Goal: Entertainment & Leisure: Consume media (video, audio)

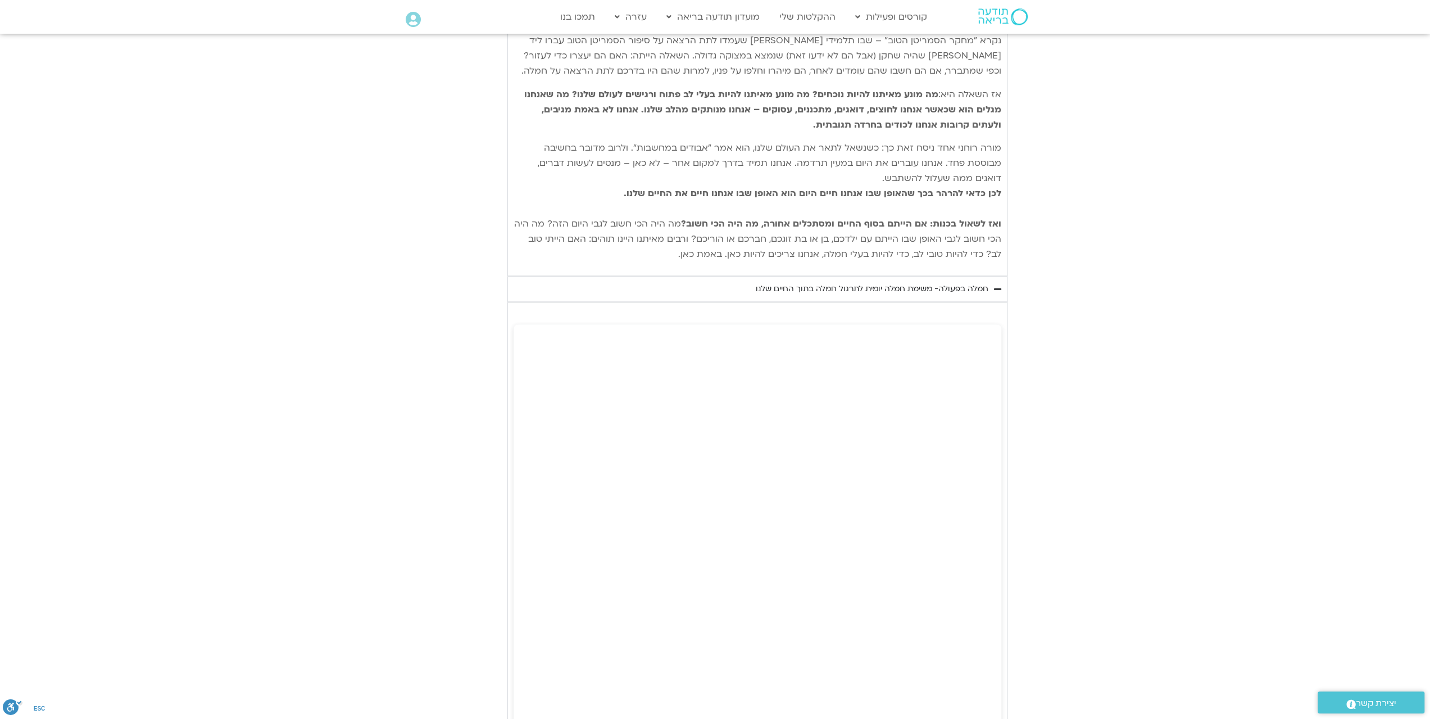
scroll to position [1453, 0]
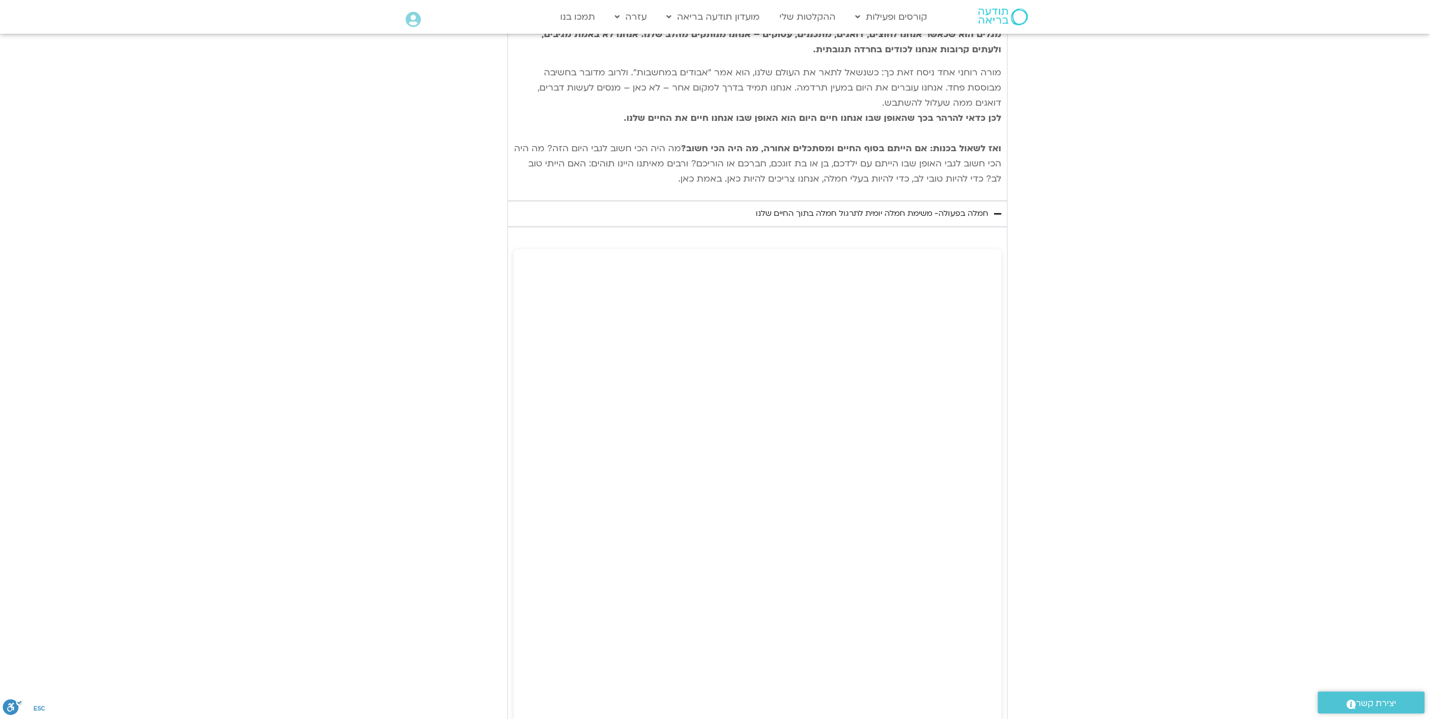
click at [791, 207] on div "חמלה בפעולה- משימת חמלה יומית לתרגול חמלה בתוך החיים שלנו" at bounding box center [872, 213] width 233 height 13
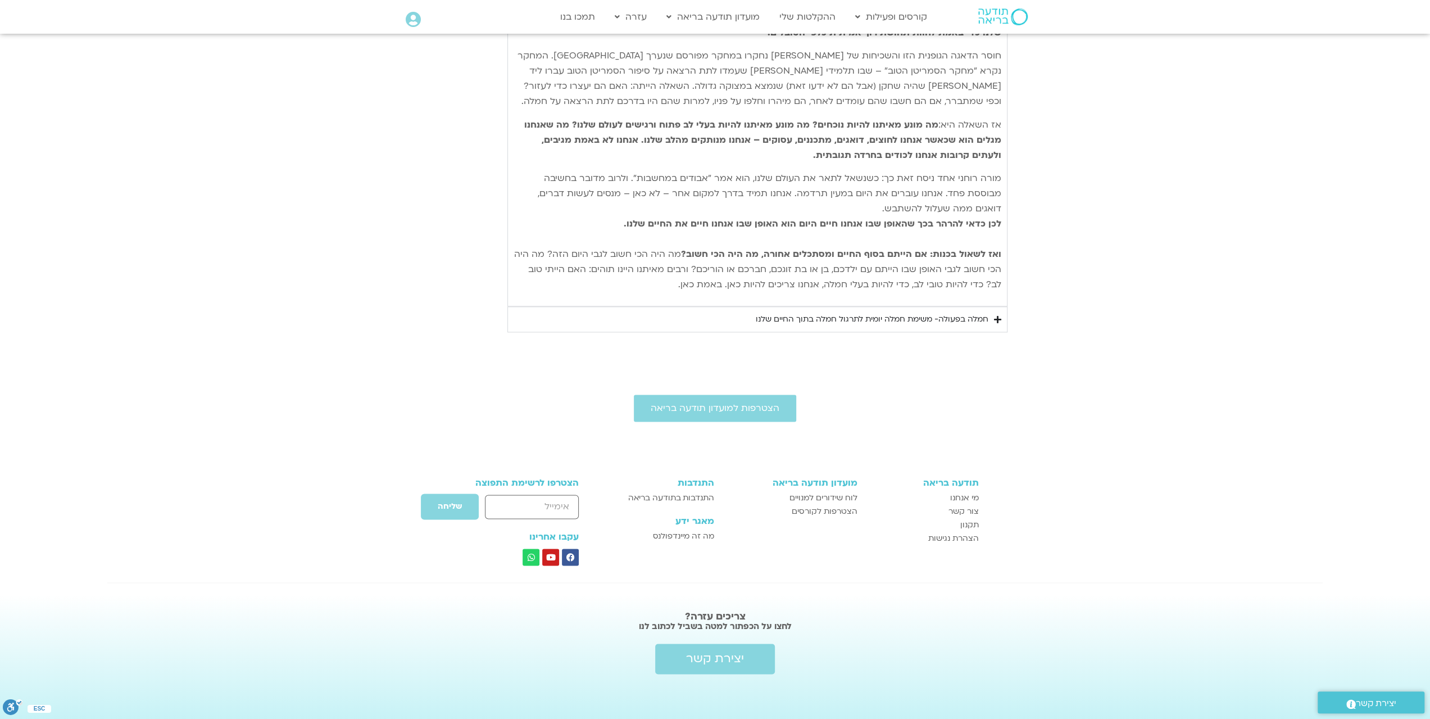
scroll to position [1286, 0]
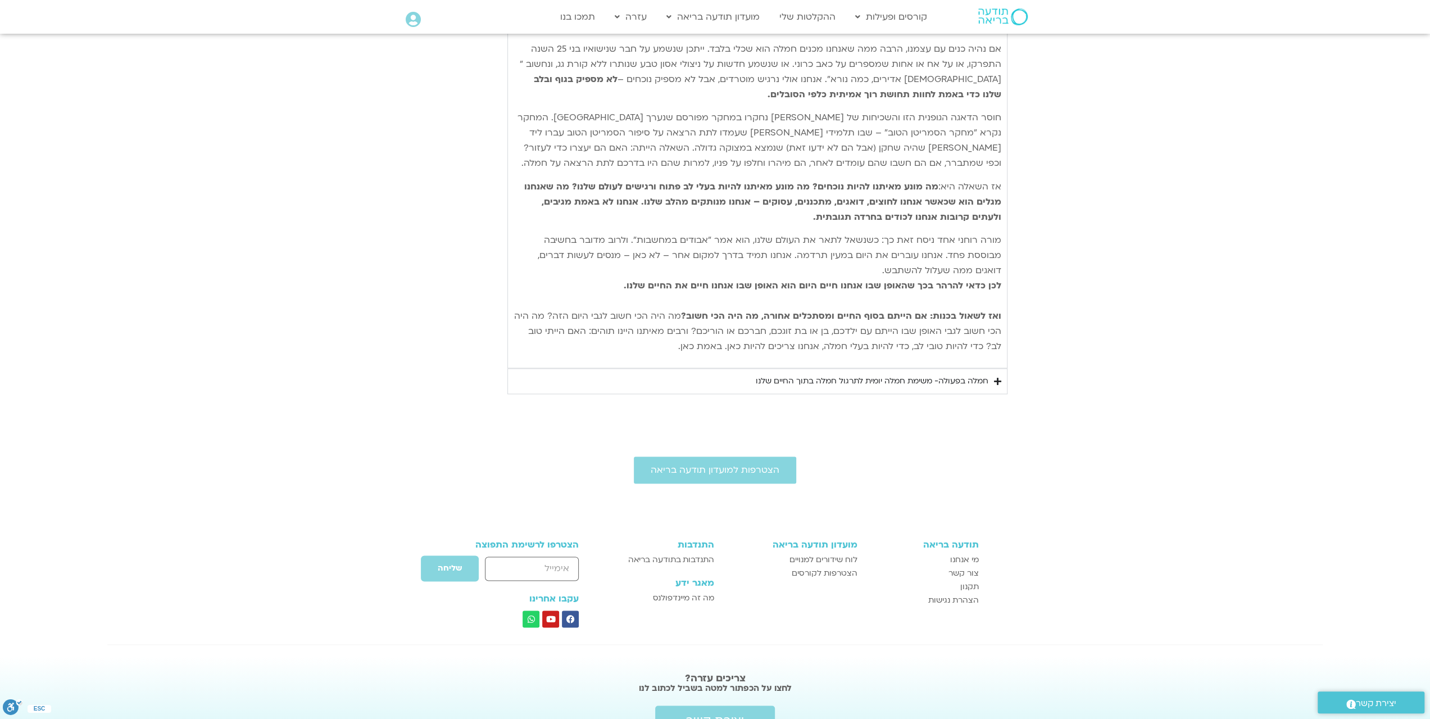
click at [875, 374] on div "חמלה בפעולה- משימת חמלה יומית לתרגול חמלה בתוך החיים שלנו" at bounding box center [872, 380] width 233 height 13
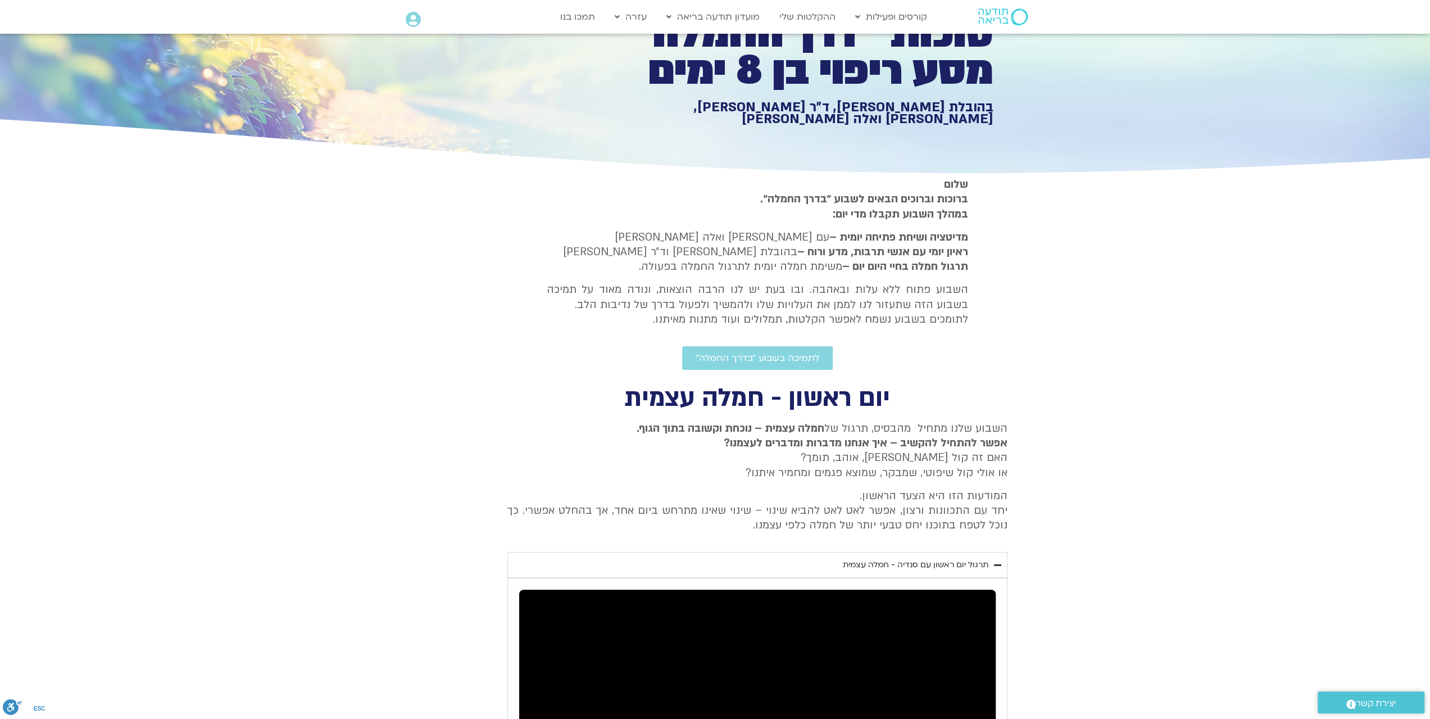
scroll to position [0, 0]
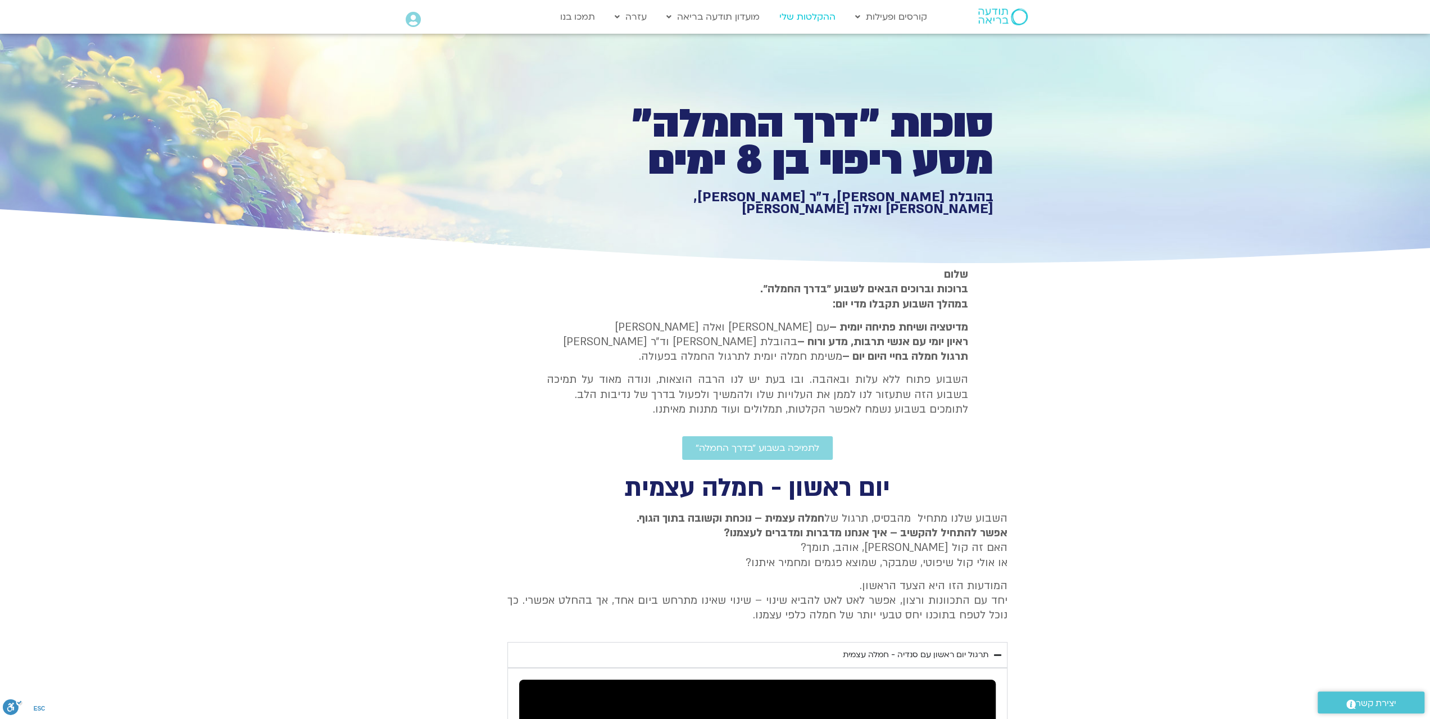
click at [816, 12] on link "ההקלטות שלי" at bounding box center [807, 16] width 67 height 21
type input "992.52"
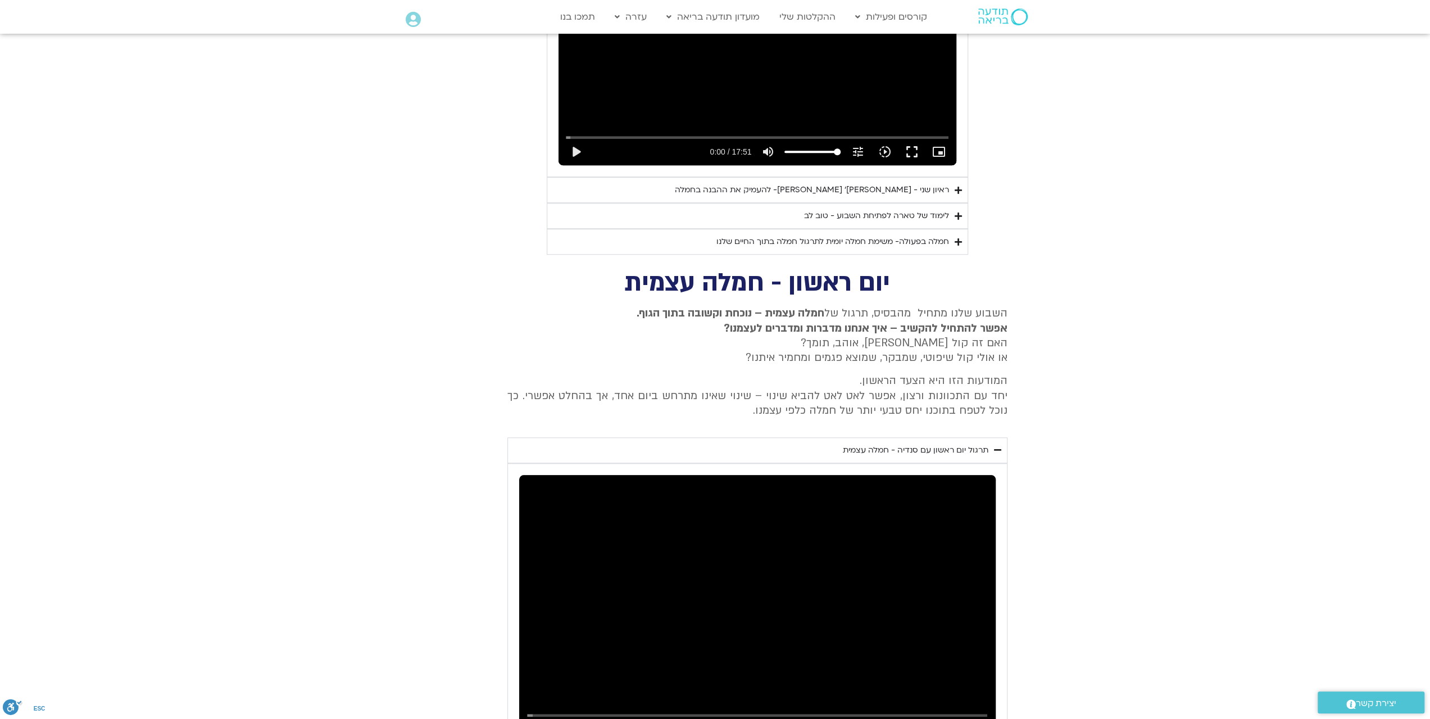
scroll to position [506, 0]
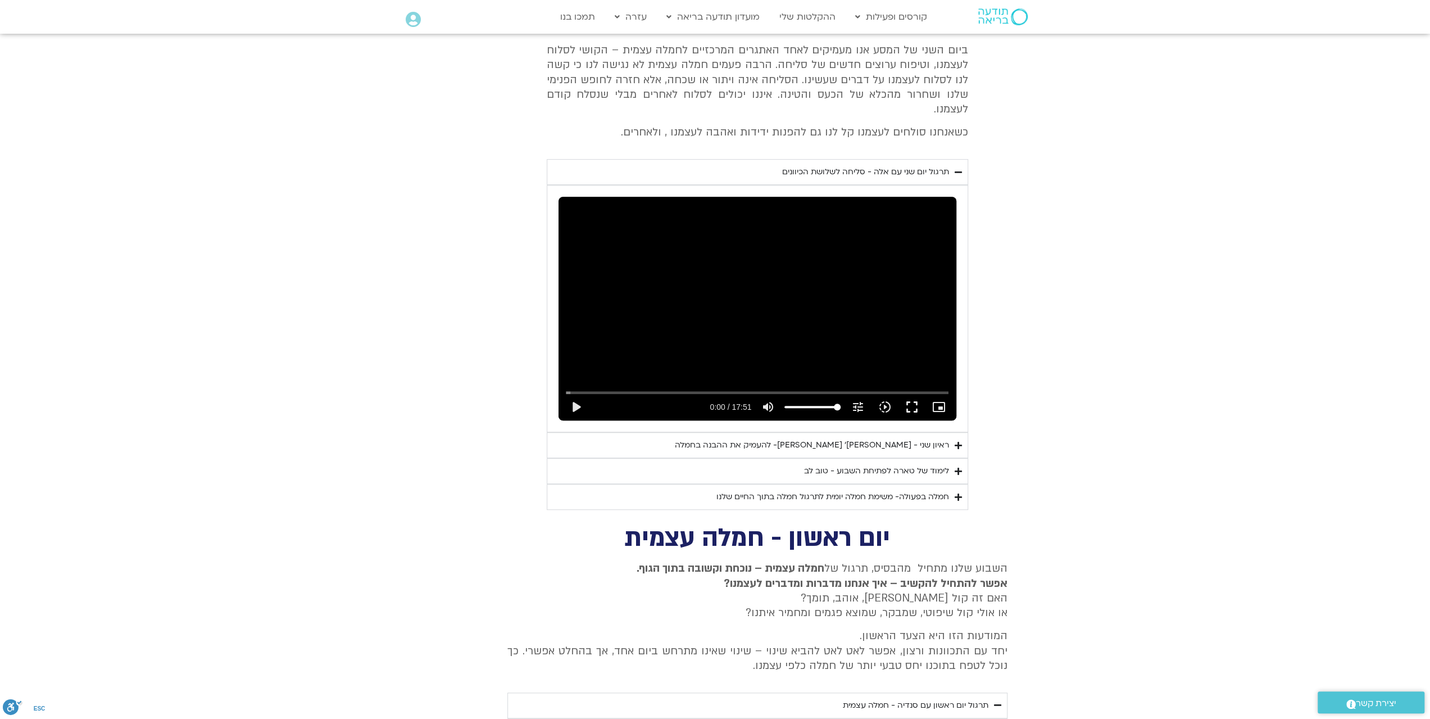
click at [899, 438] on div "ראיון שני - טארה בראך ופרופ׳ דן סיגל- להעמיק את ההבנה בחמלה" at bounding box center [812, 444] width 274 height 13
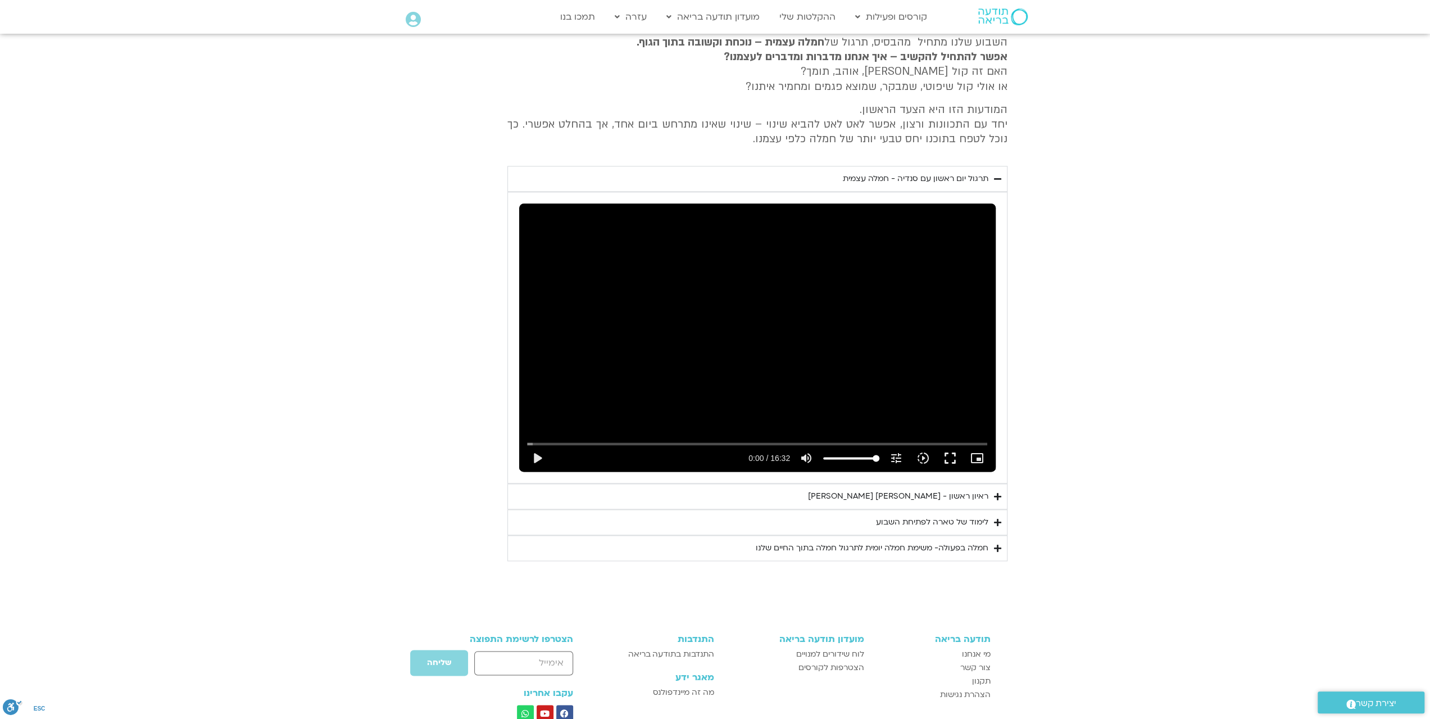
scroll to position [1387, 0]
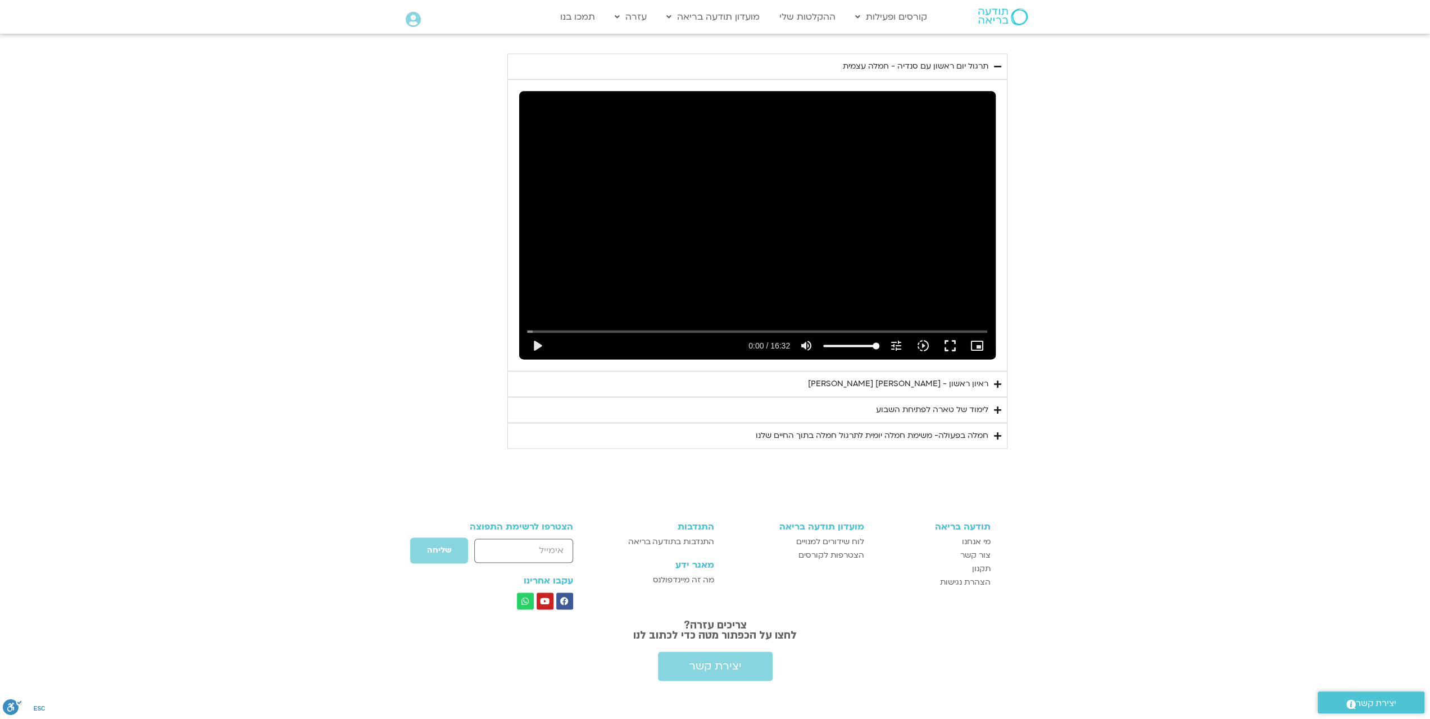
click at [929, 377] on div "ראיון ראשון - [PERSON_NAME] [PERSON_NAME]" at bounding box center [898, 383] width 180 height 13
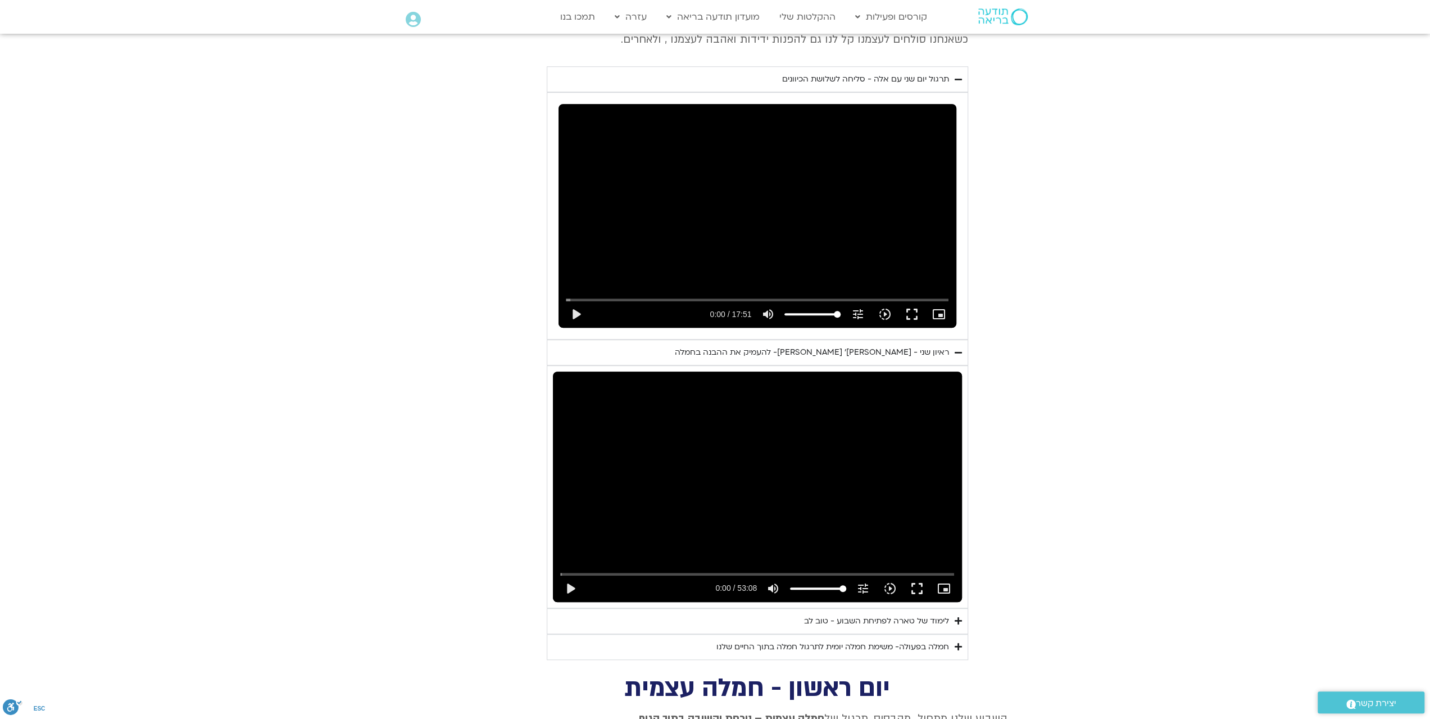
scroll to position [600, 0]
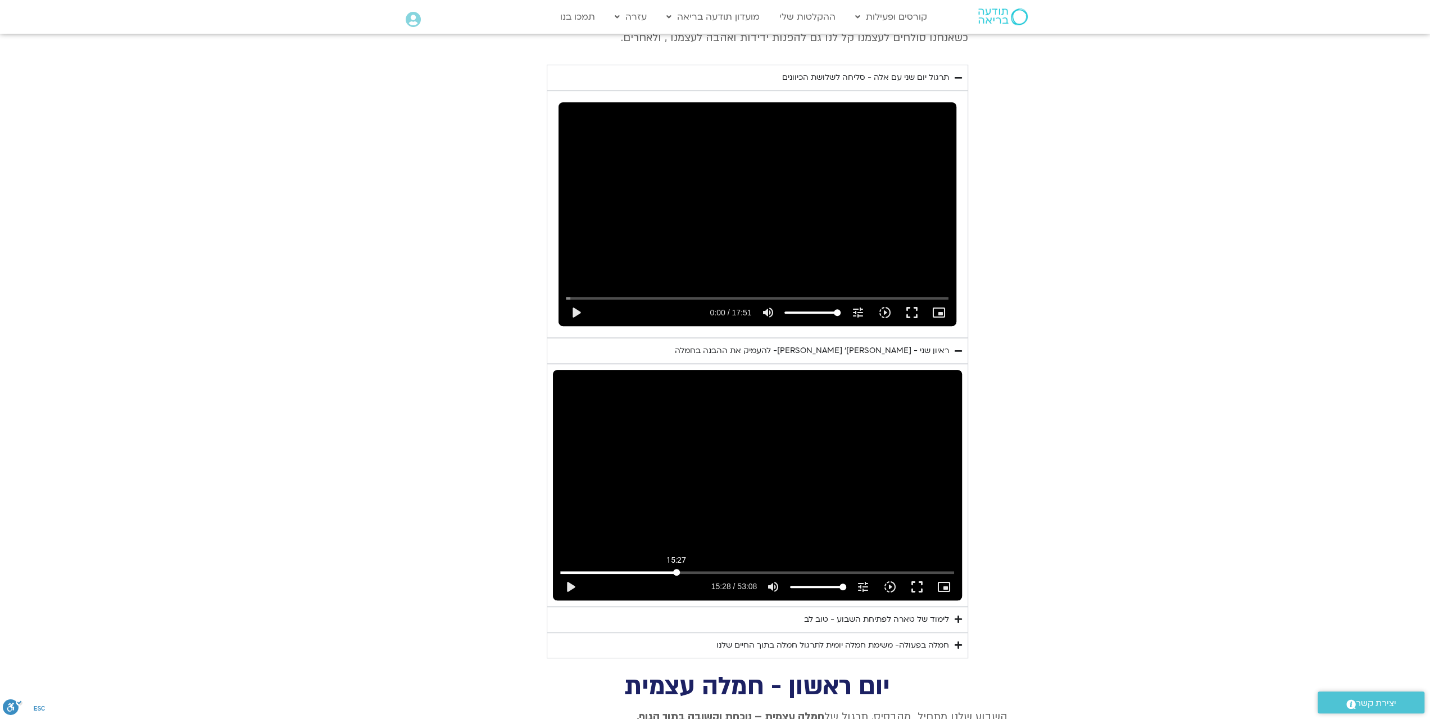
click at [676, 569] on input "Seek" at bounding box center [757, 572] width 394 height 7
click at [740, 569] on input "Seek" at bounding box center [757, 572] width 394 height 7
click at [791, 569] on input "Seek" at bounding box center [757, 572] width 394 height 7
click at [569, 569] on input "Seek" at bounding box center [757, 572] width 394 height 7
type input "0"
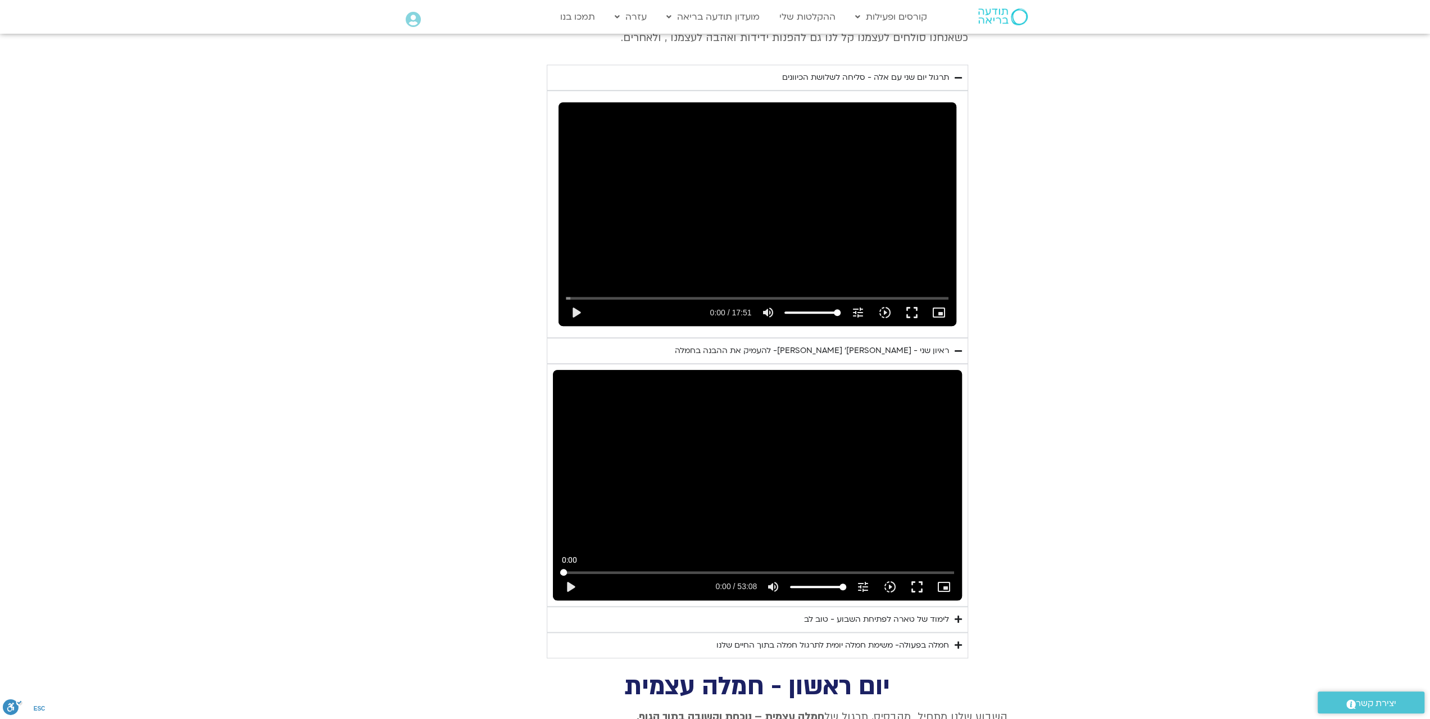
click at [562, 569] on input "Seek" at bounding box center [757, 572] width 394 height 7
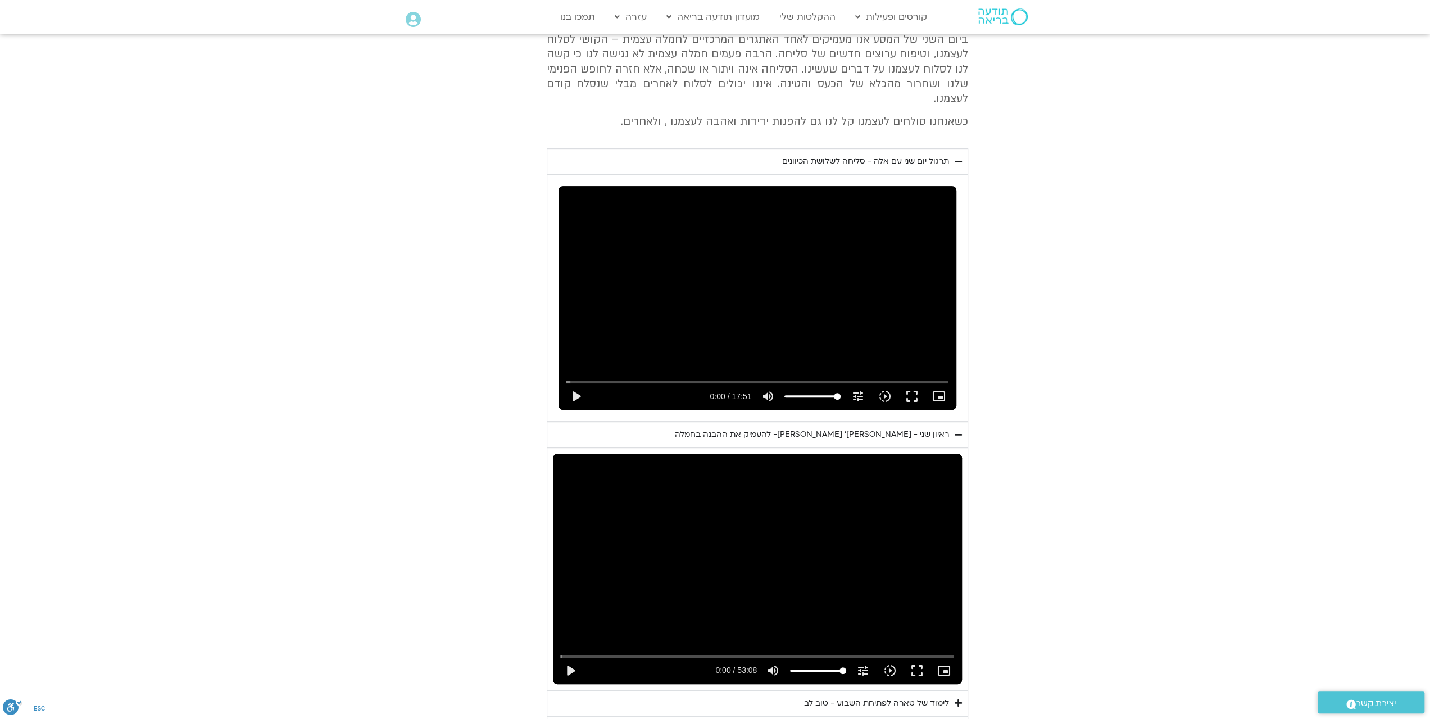
scroll to position [319, 0]
